Goal: Task Accomplishment & Management: Manage account settings

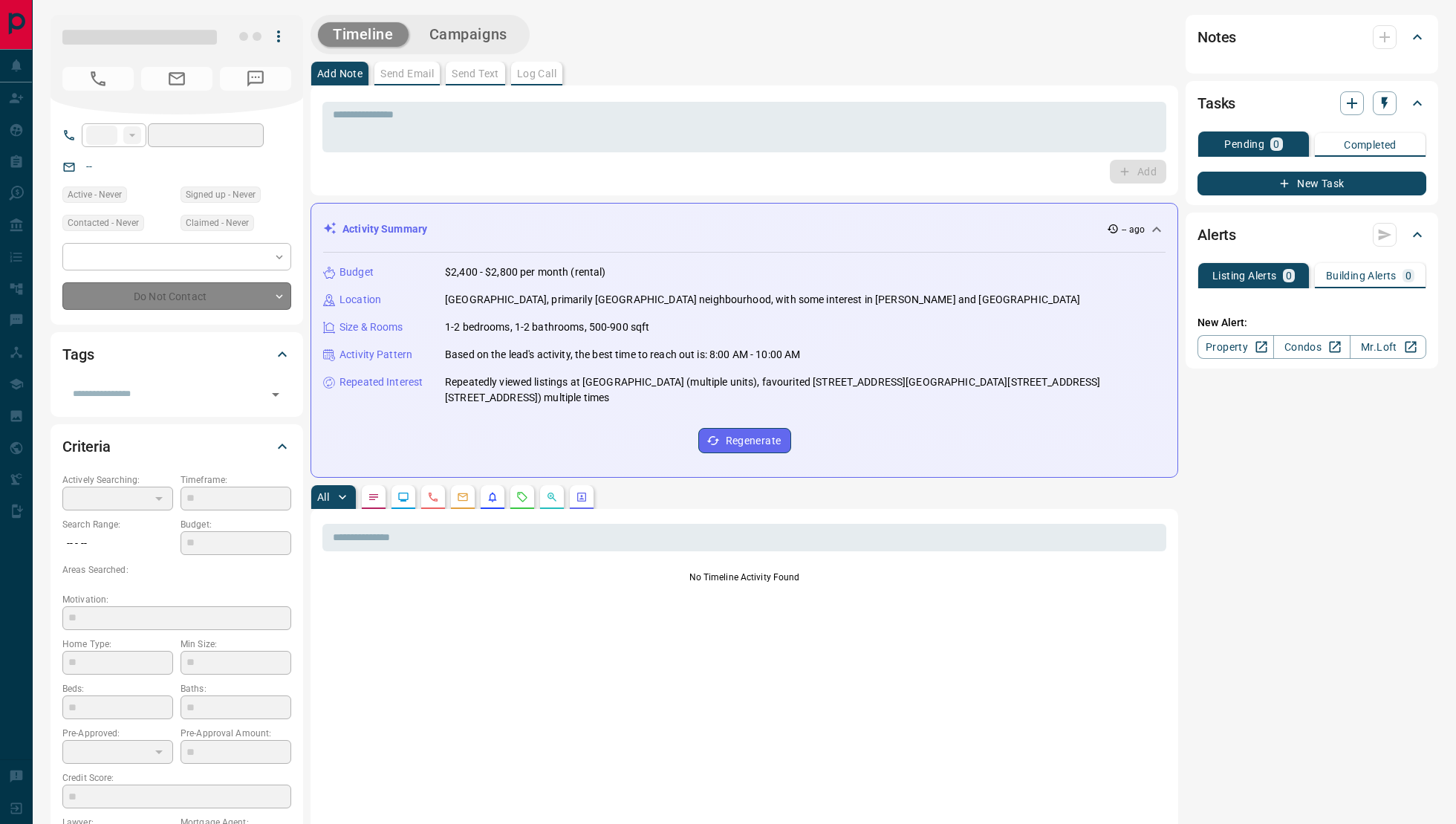
type input "**"
type input "**********"
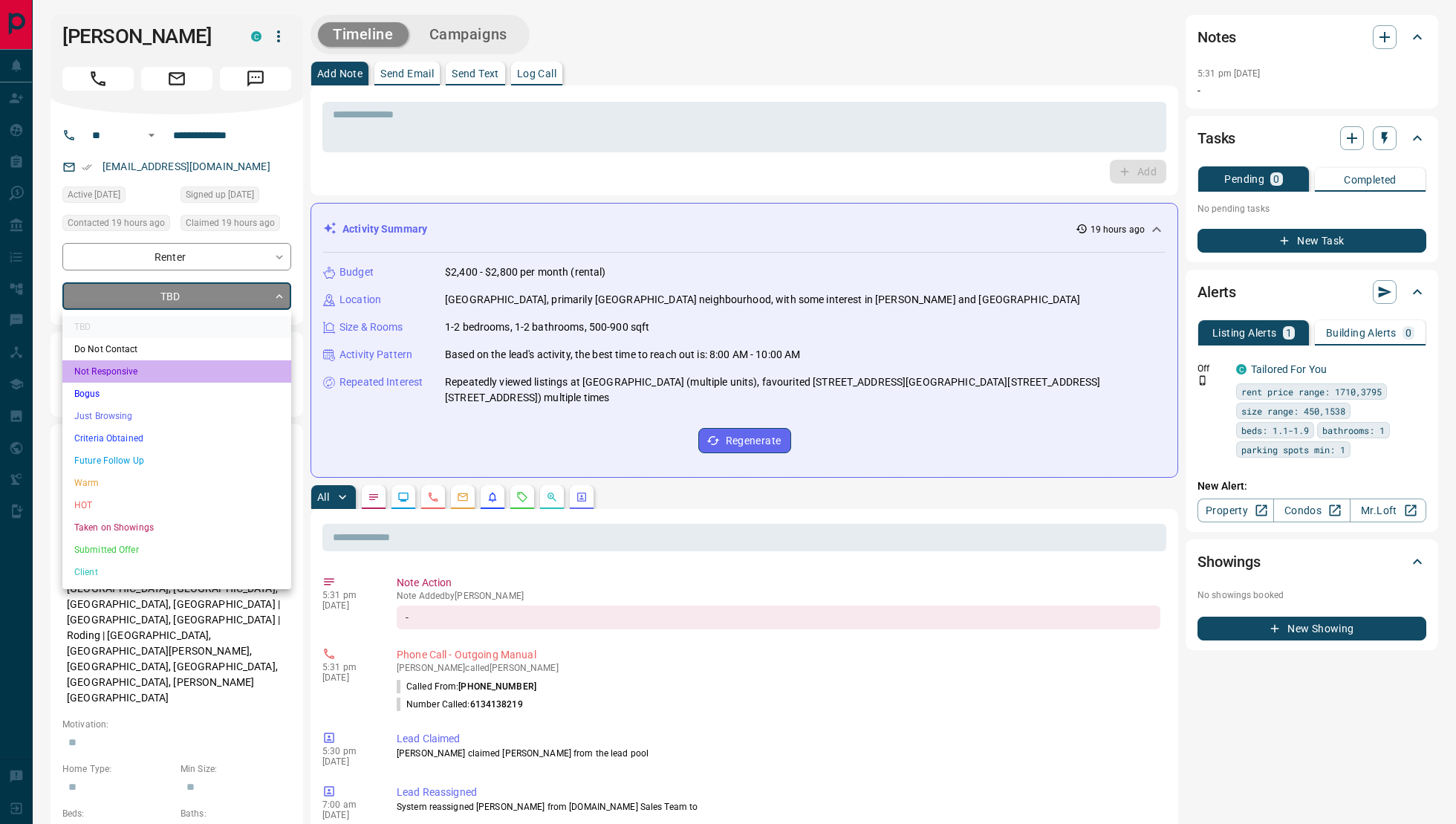
click at [142, 377] on li "Not Responsive" at bounding box center [177, 372] width 228 height 22
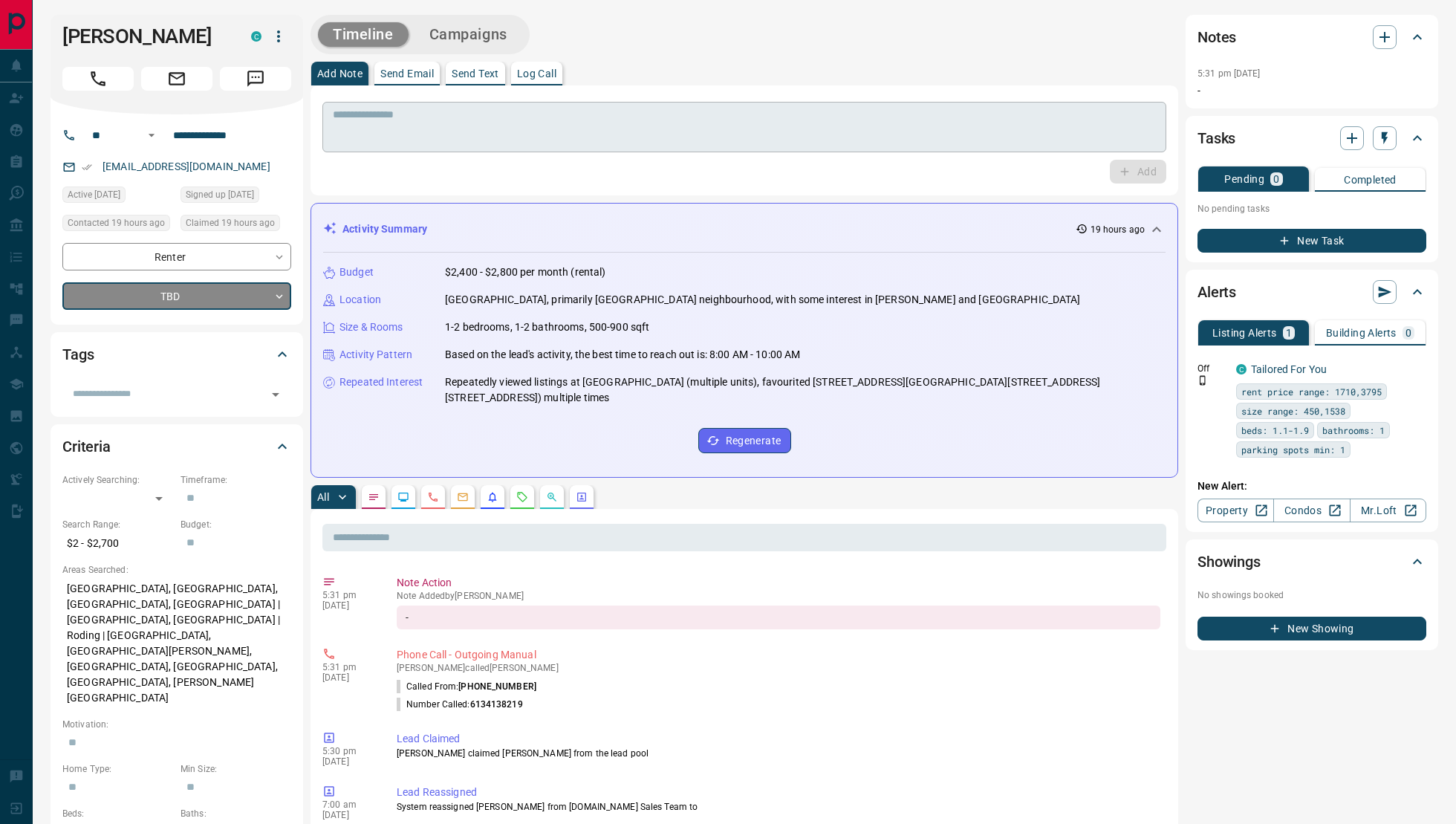
type input "*"
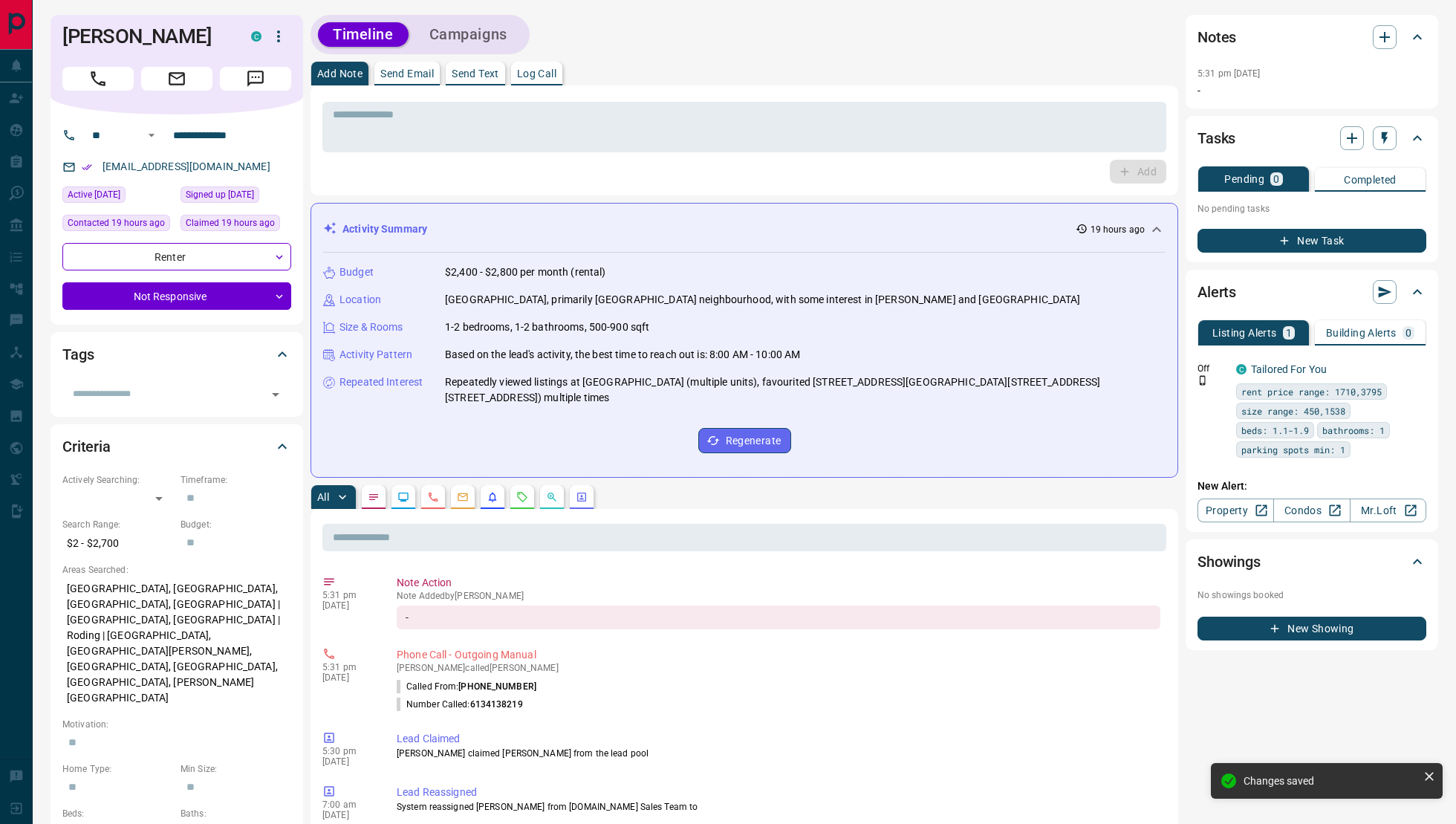
click at [548, 73] on p "Log Call" at bounding box center [537, 73] width 39 height 10
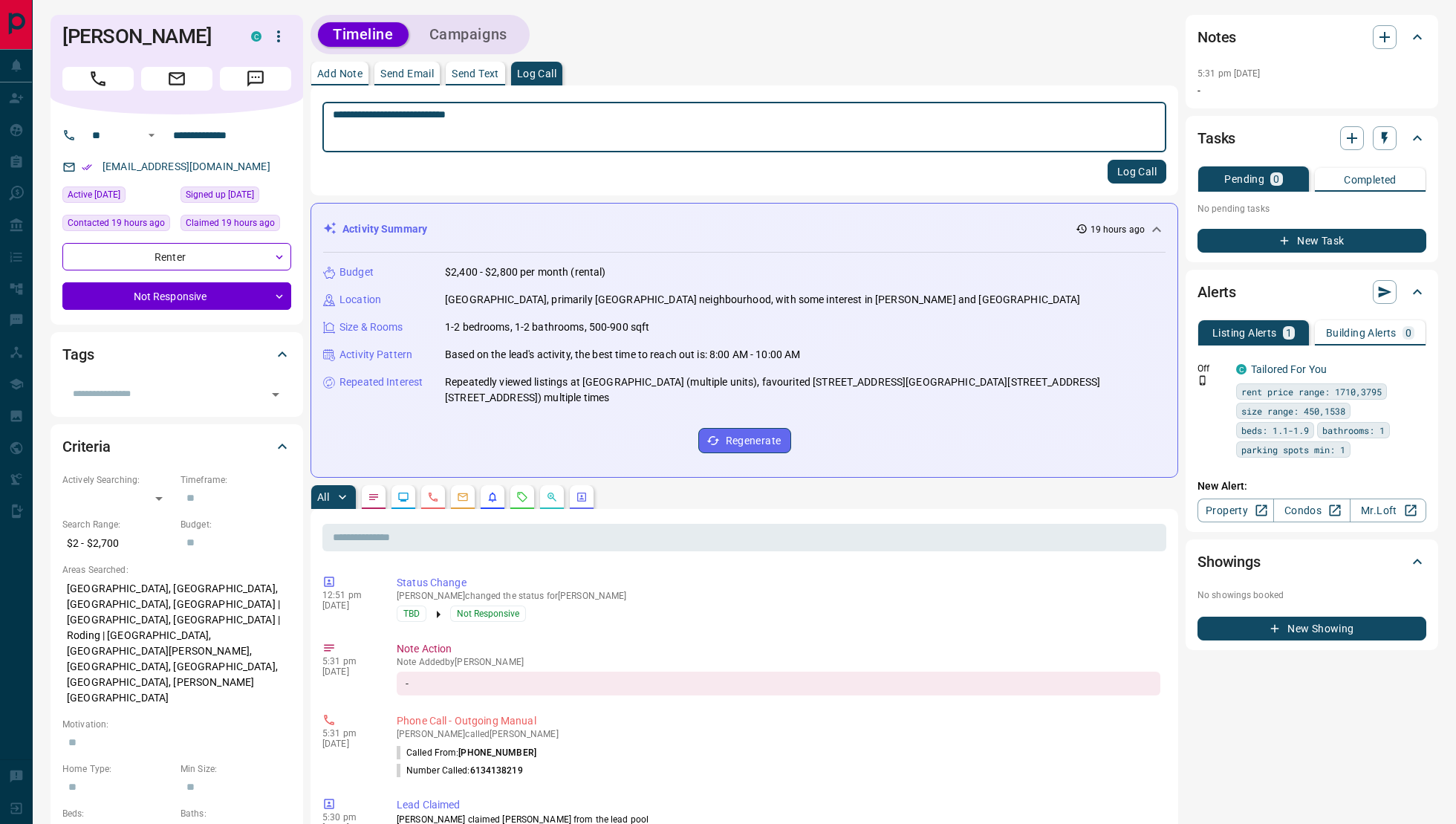
click at [387, 119] on textarea "**********" at bounding box center [743, 127] width 823 height 37
type textarea "**********"
click at [1114, 174] on button "Log Call" at bounding box center [1137, 171] width 59 height 23
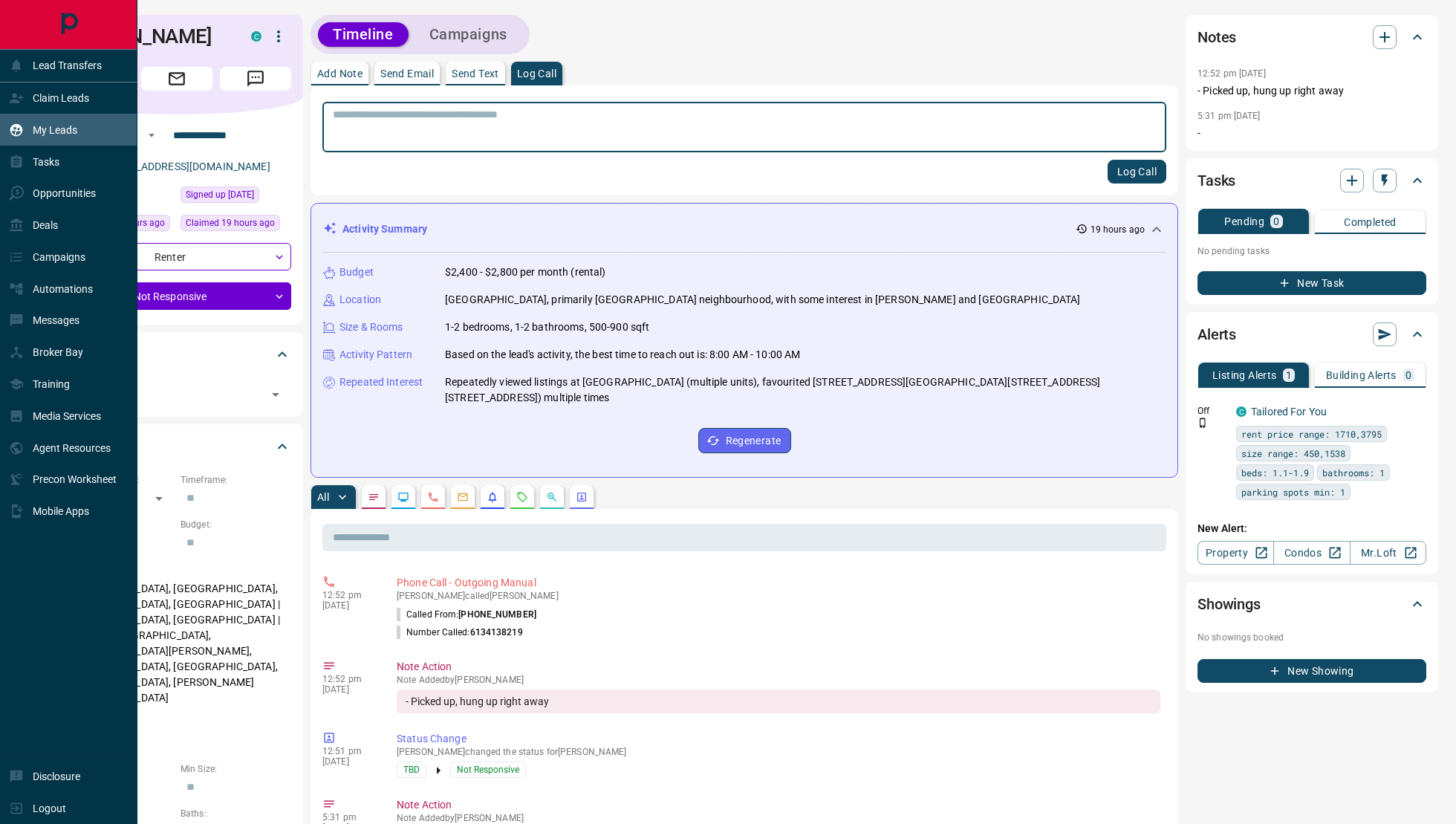
click at [25, 118] on div "My Leads" at bounding box center [43, 129] width 68 height 24
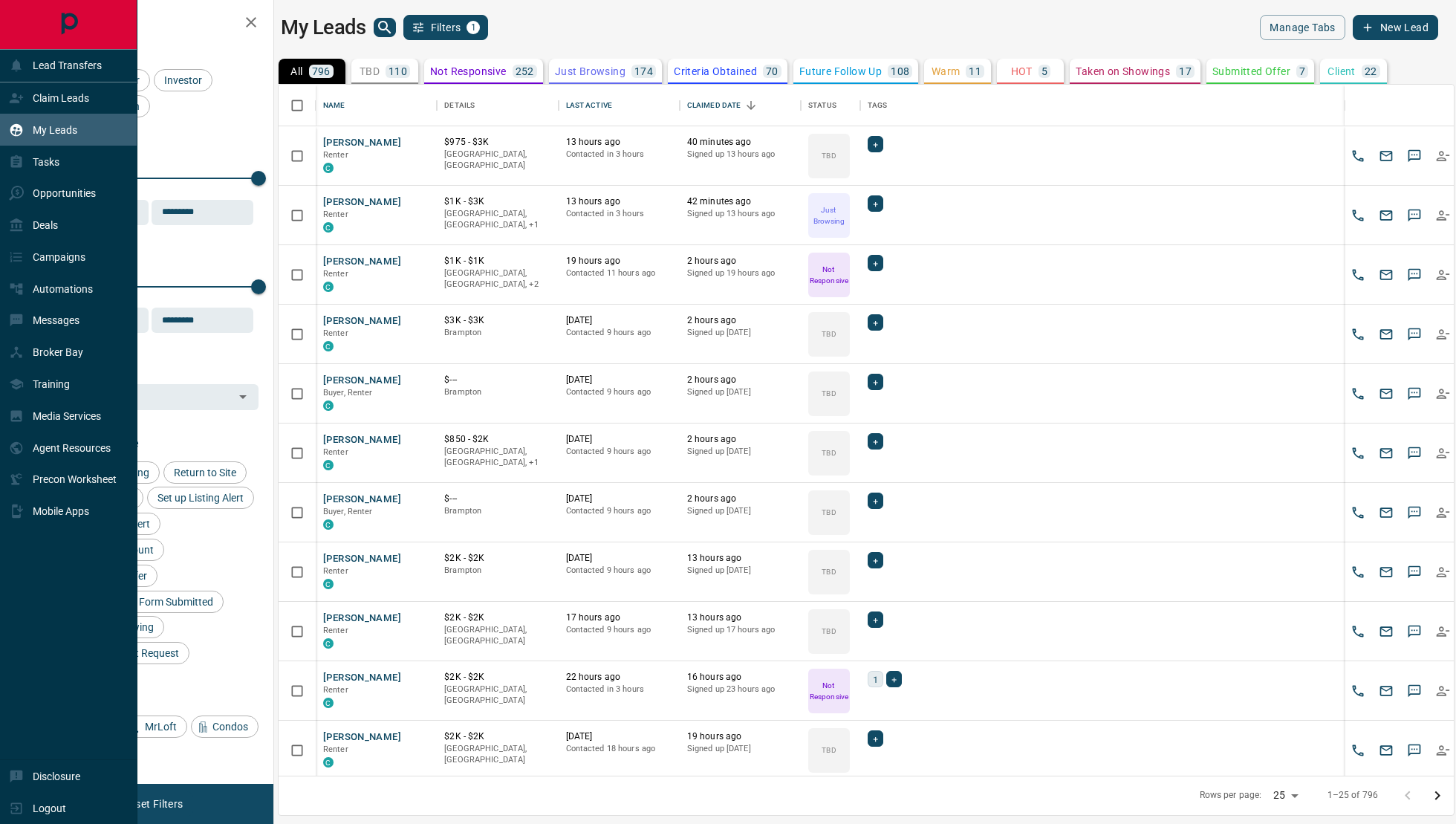
scroll to position [692, 1175]
click at [23, 115] on div "My Leads" at bounding box center [68, 129] width 138 height 32
click at [37, 100] on p "Claim Leads" at bounding box center [61, 97] width 56 height 12
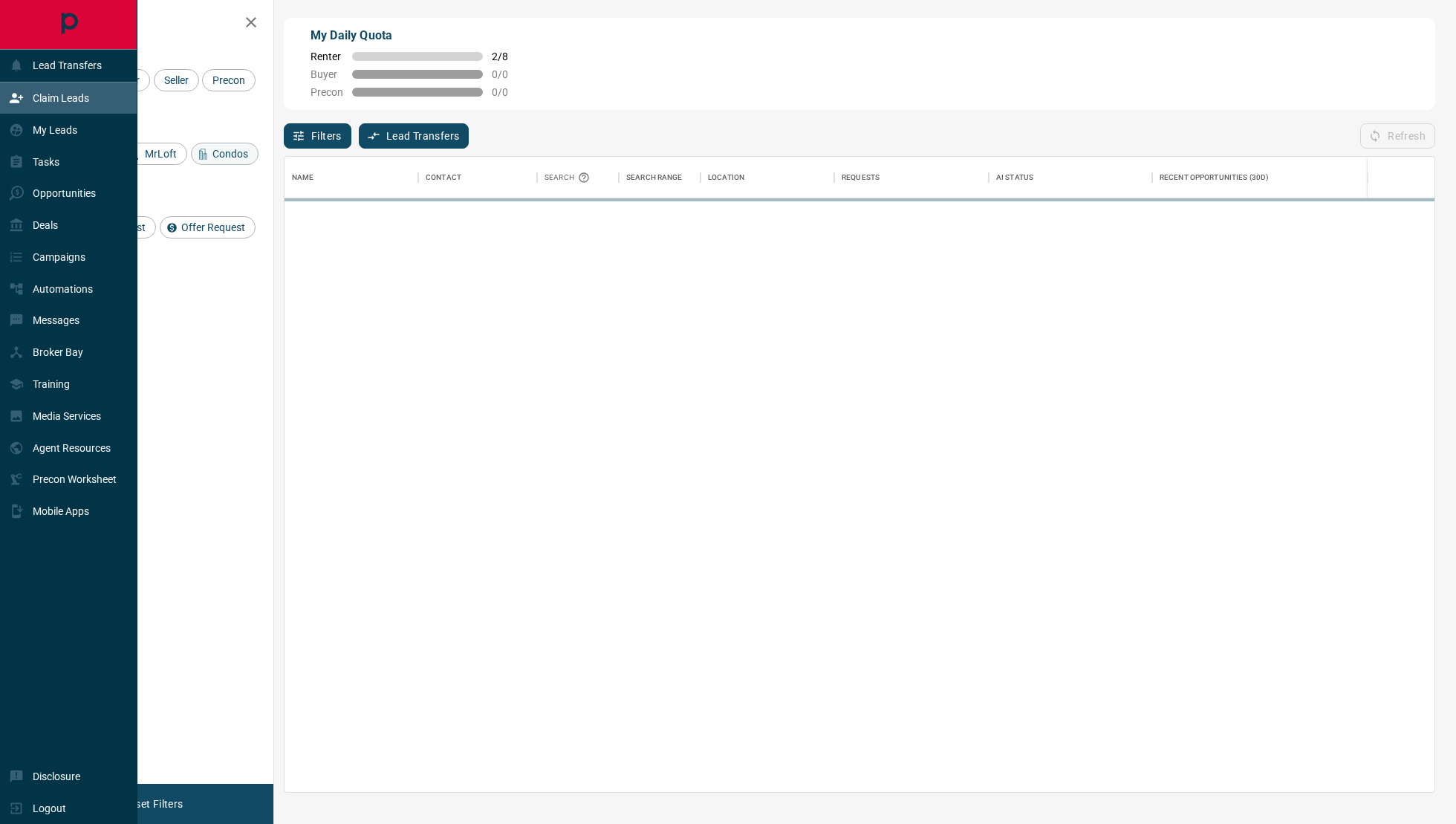
scroll to position [636, 1150]
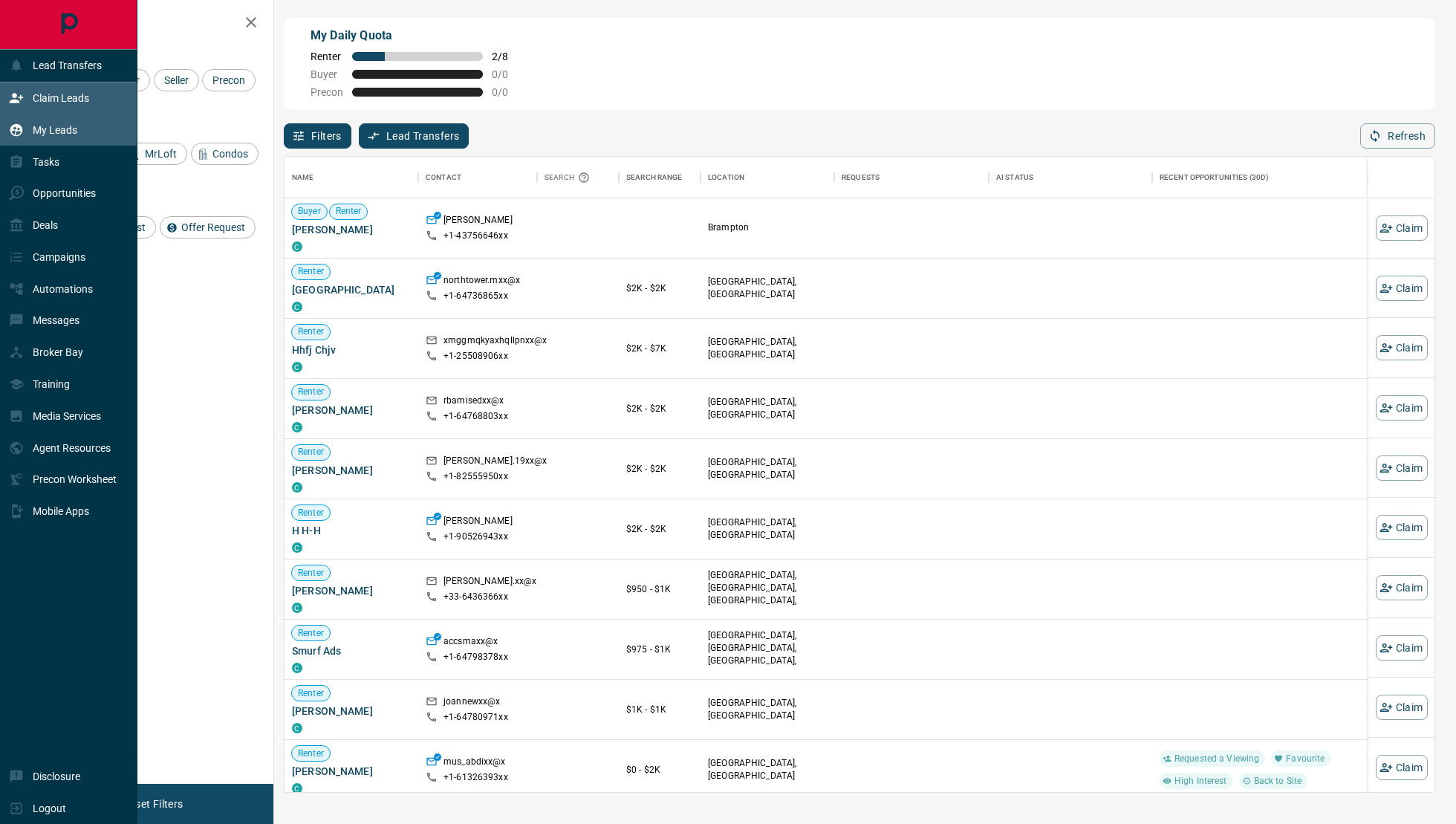
click at [81, 131] on div "My Leads" at bounding box center [68, 129] width 138 height 32
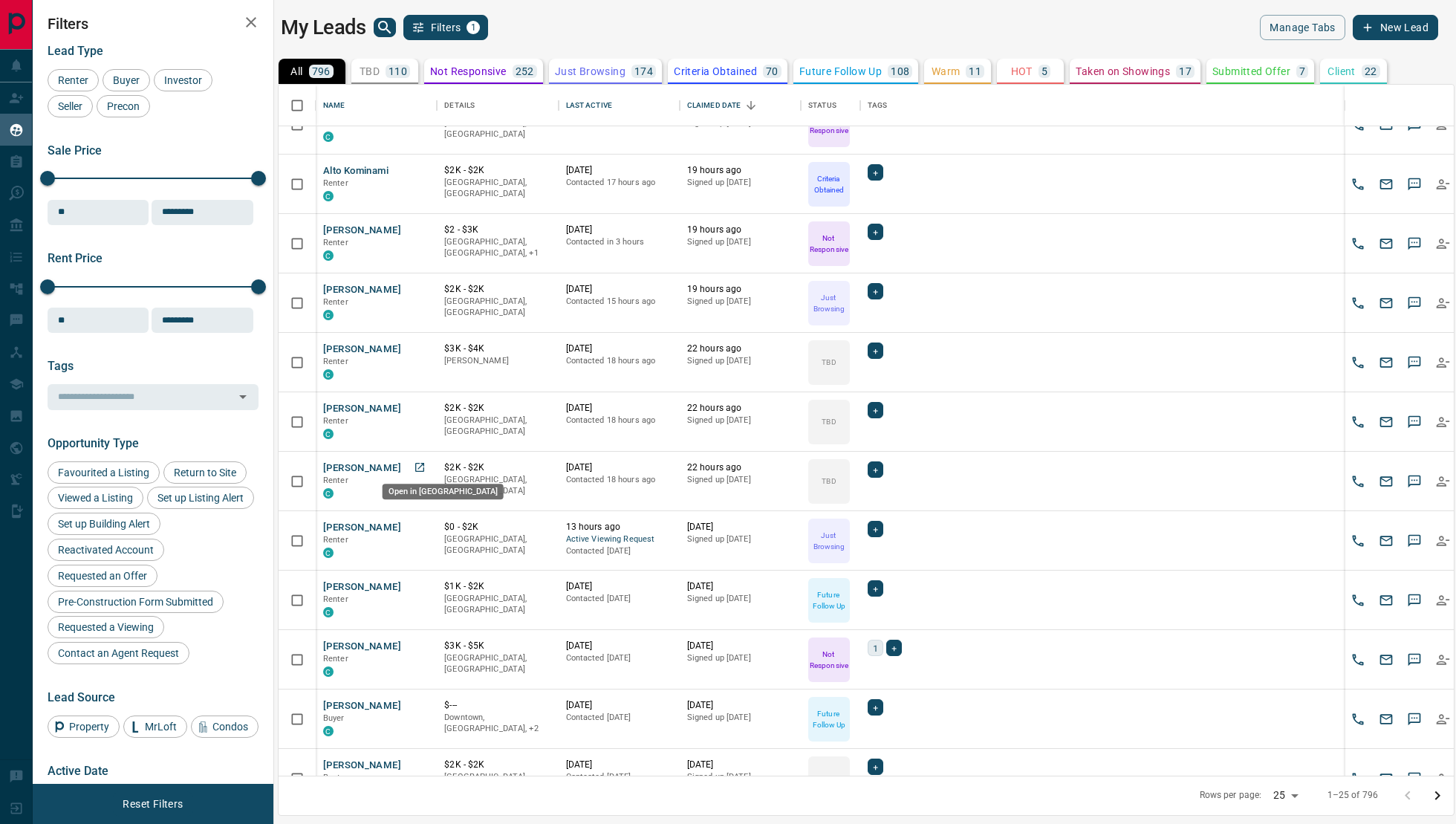
scroll to position [687, 0]
click at [426, 465] on link "Open in New Tab" at bounding box center [419, 464] width 20 height 20
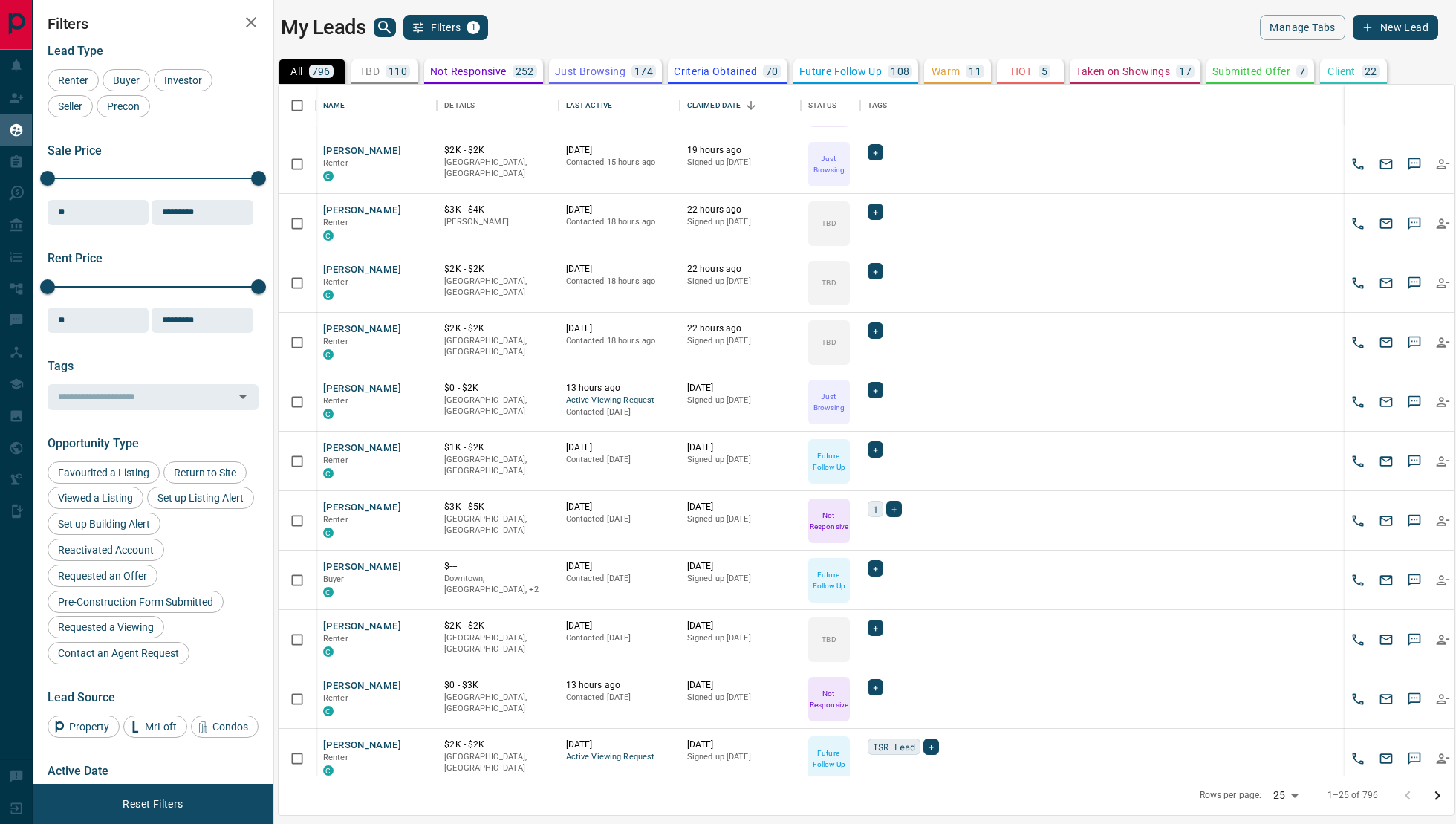
scroll to position [835, 0]
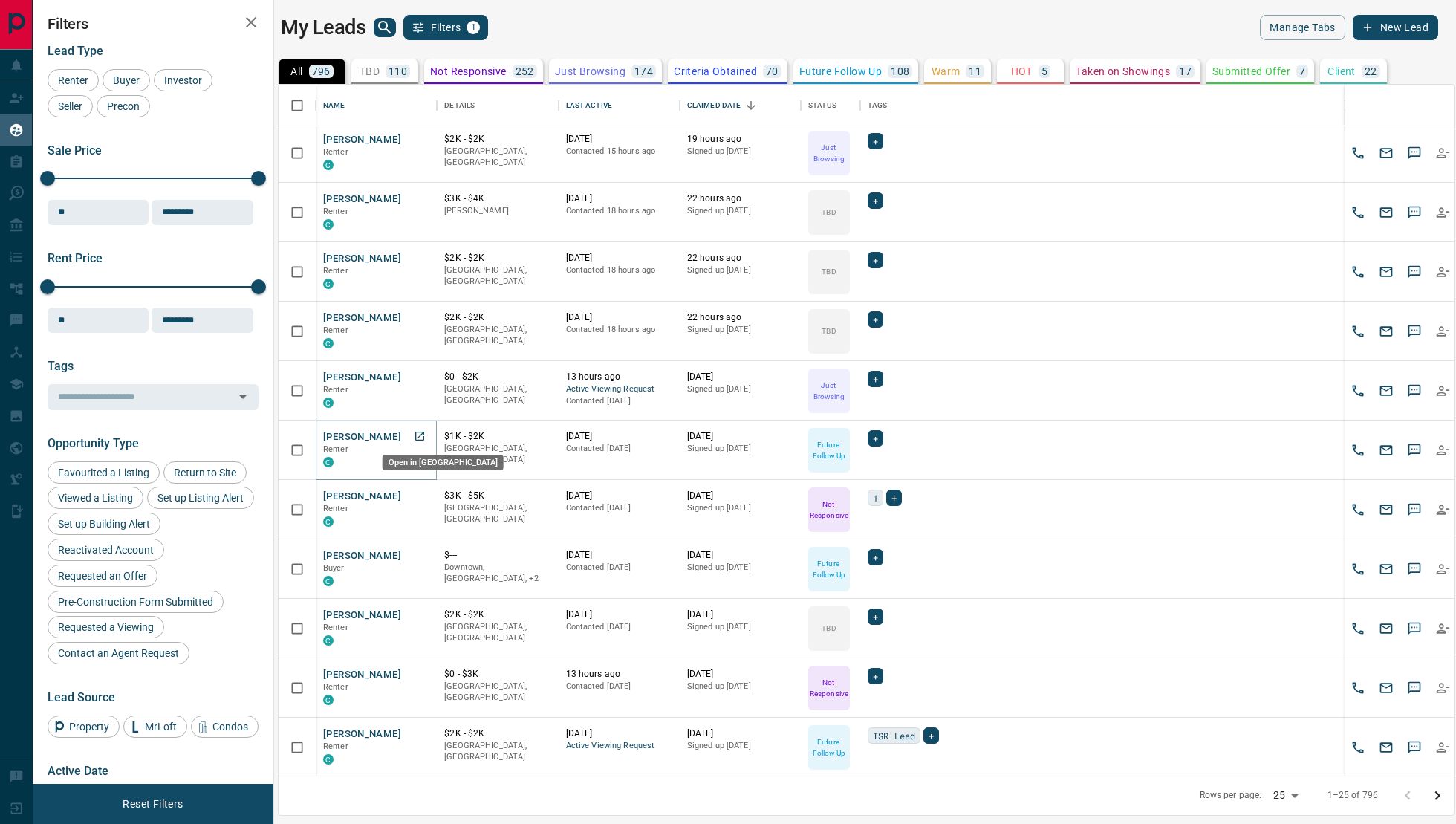
click at [419, 434] on icon "Open in New Tab" at bounding box center [420, 436] width 9 height 9
click at [1444, 802] on icon "Go to next page" at bounding box center [1437, 795] width 18 height 18
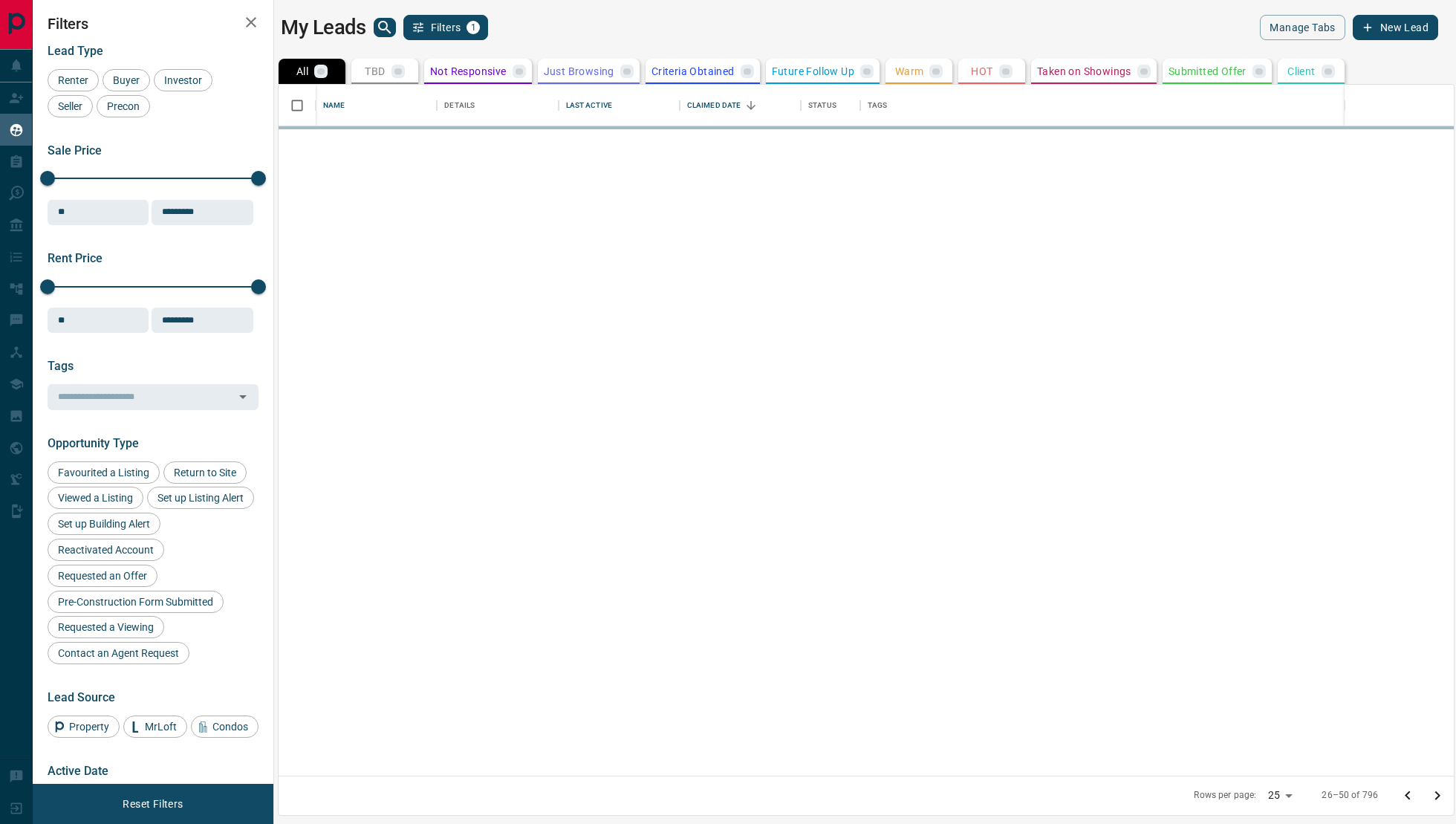
scroll to position [0, 0]
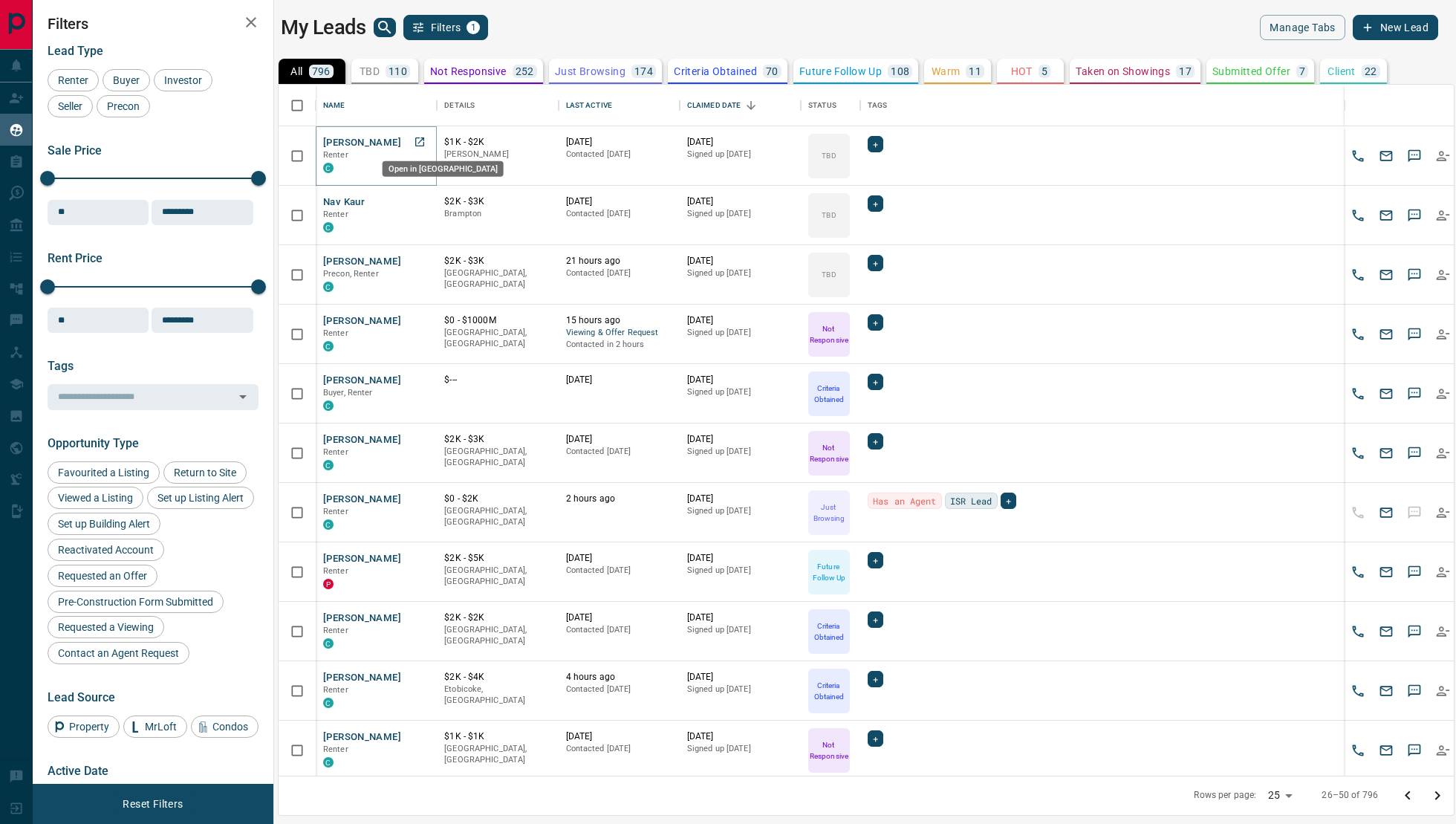
click at [417, 140] on icon "Open in New Tab" at bounding box center [419, 141] width 12 height 12
